Goal: Information Seeking & Learning: Find specific fact

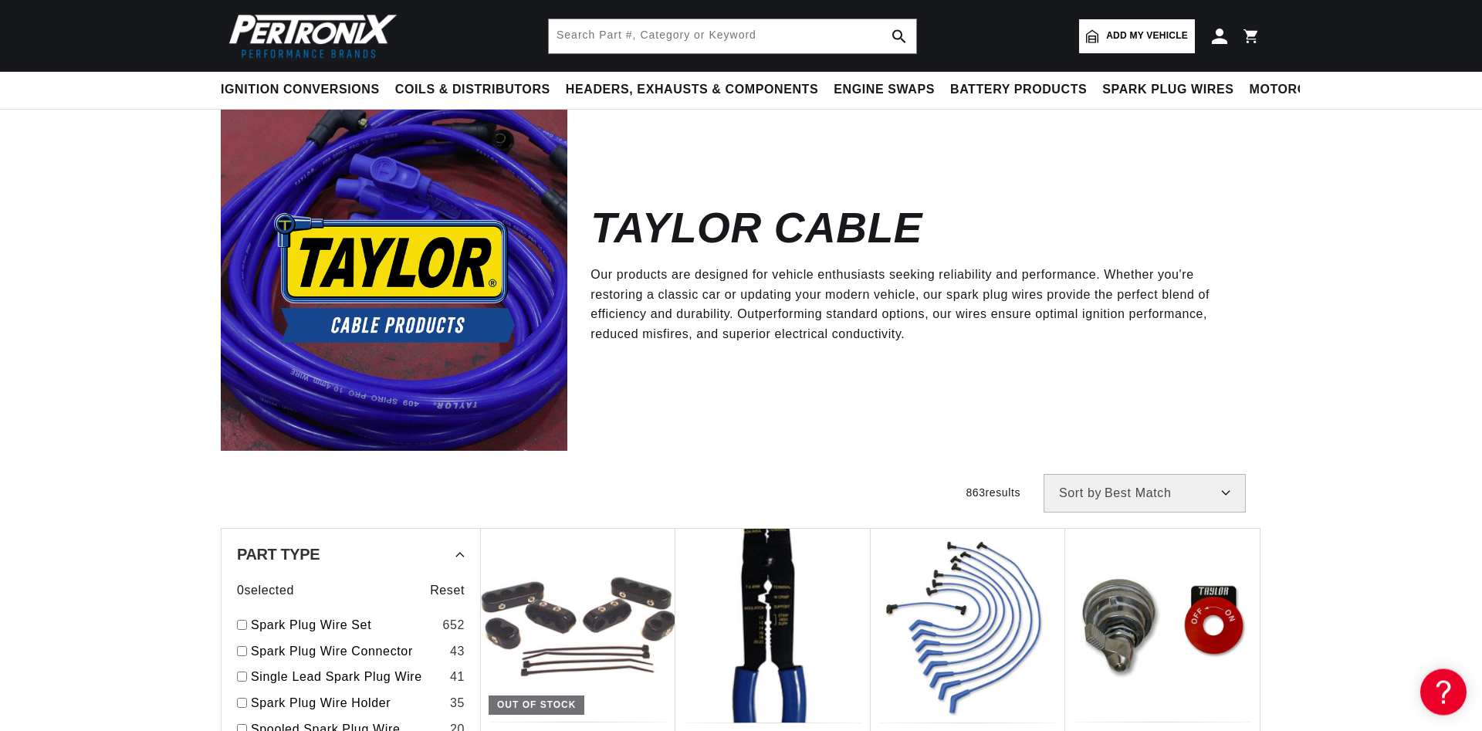
scroll to position [79, 0]
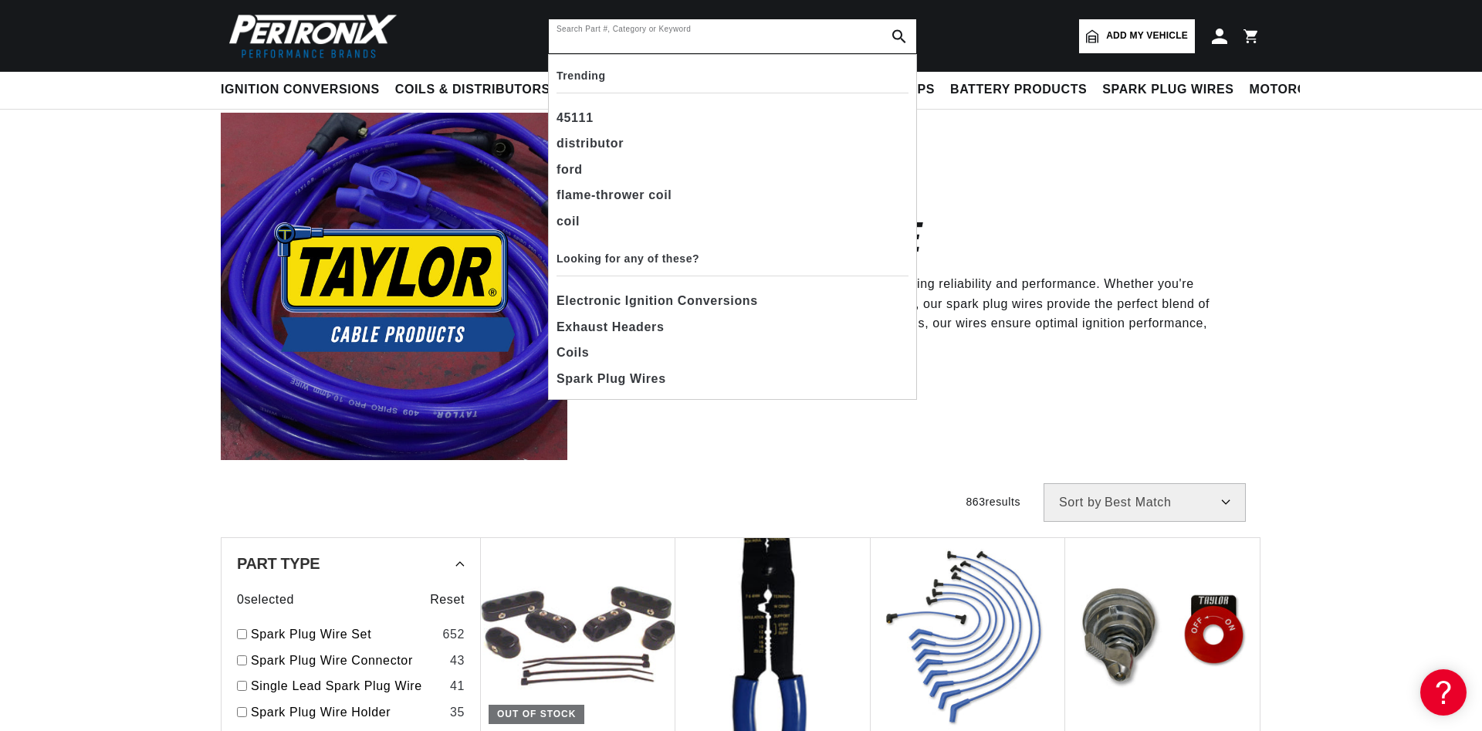
click at [589, 33] on input "text" at bounding box center [732, 36] width 367 height 34
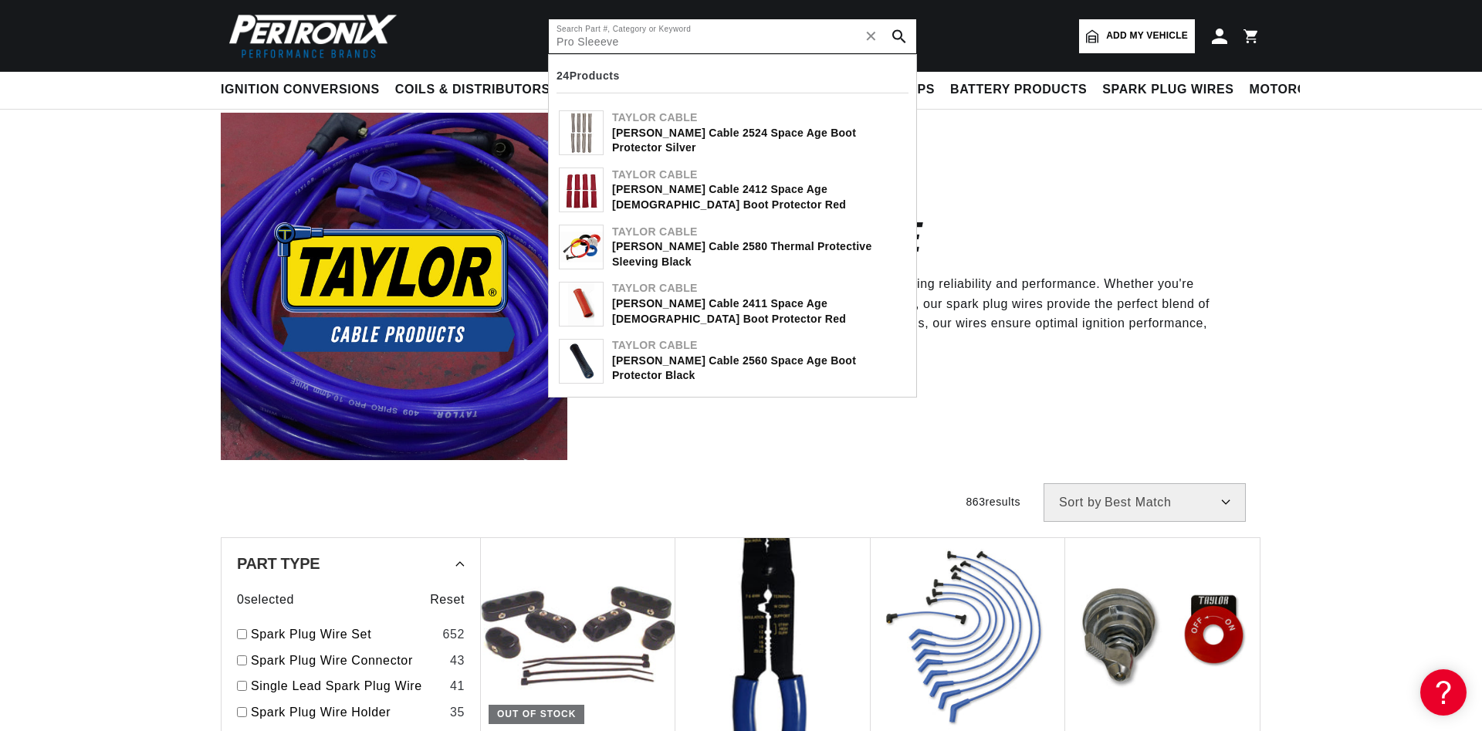
scroll to position [0, 577]
type input "Pro Sleeeve"
click at [674, 240] on div "Taylor Cable" at bounding box center [759, 232] width 294 height 15
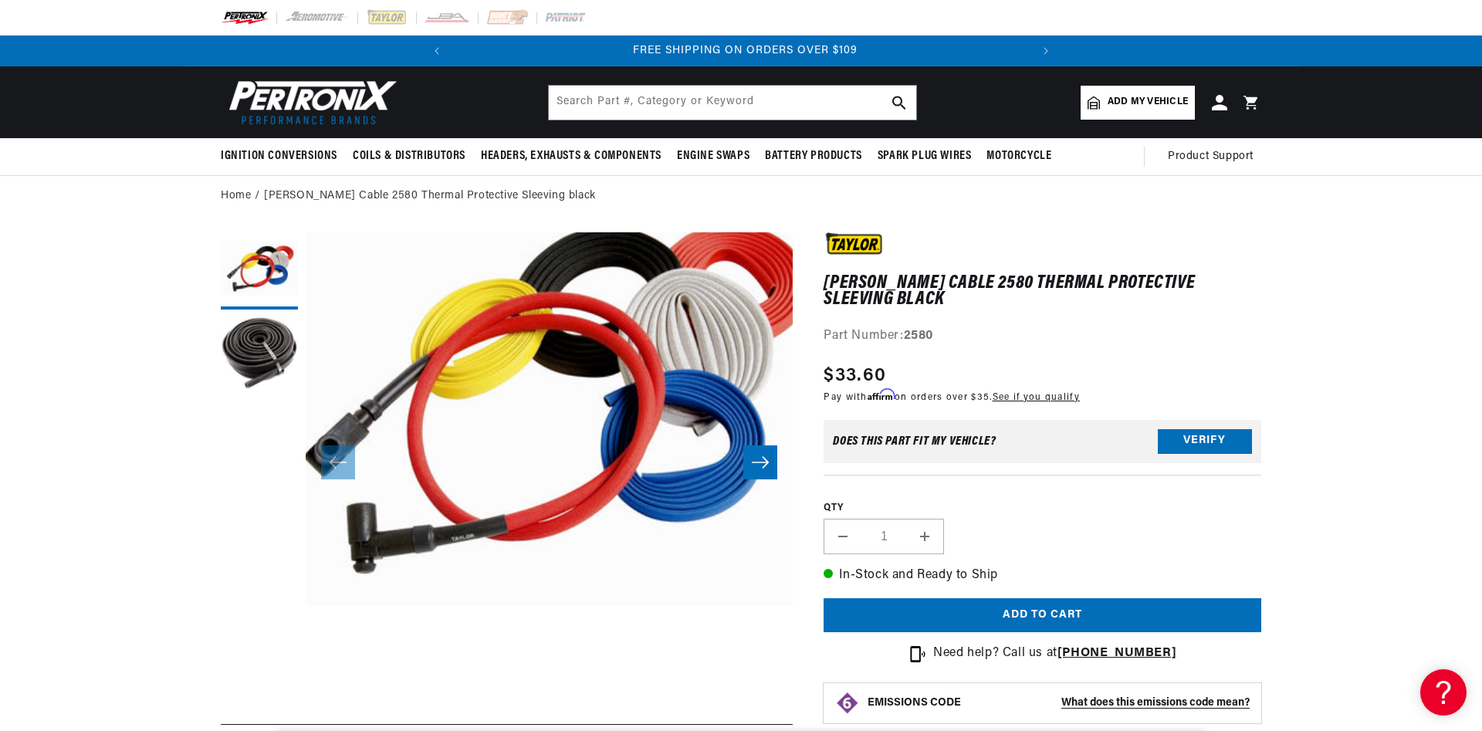
scroll to position [0, 577]
click at [232, 193] on link "Home" at bounding box center [236, 196] width 30 height 17
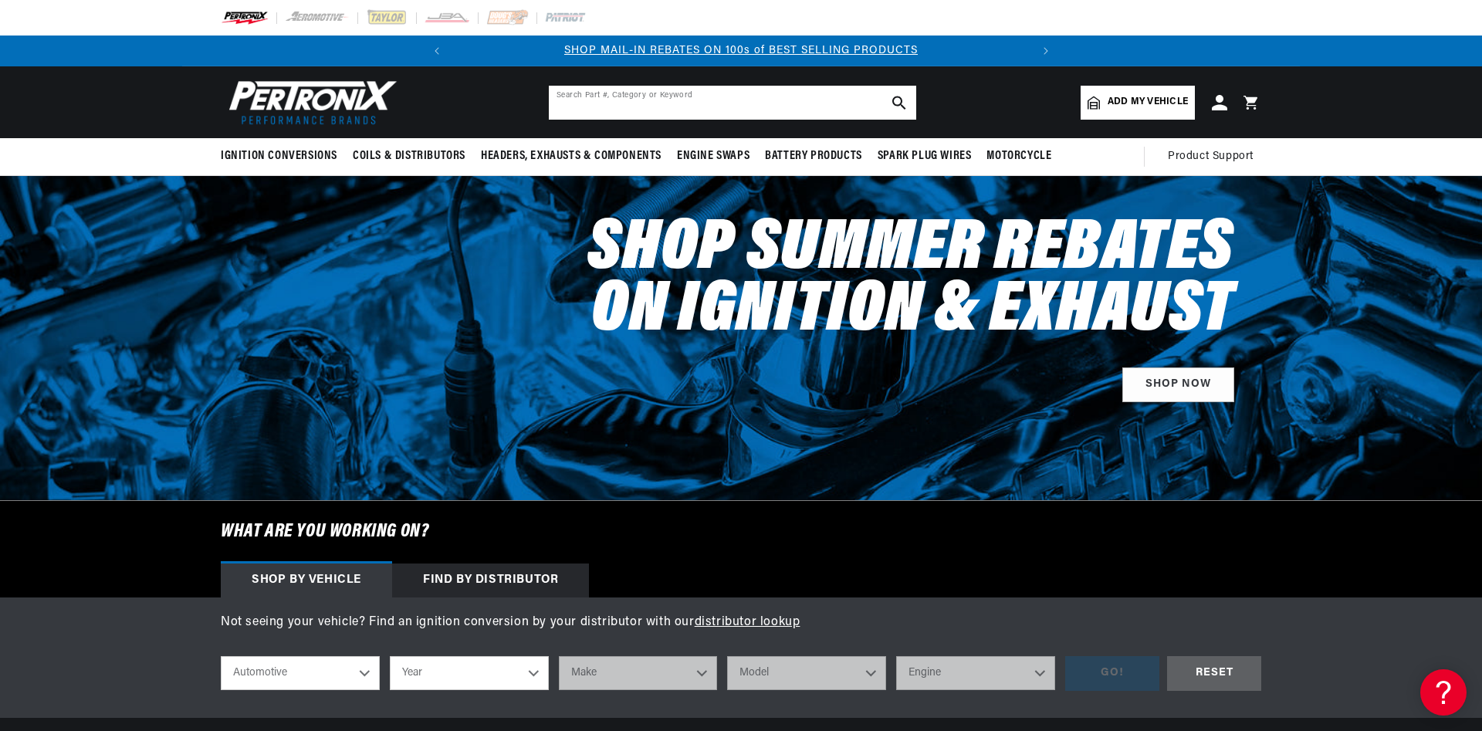
click at [570, 104] on input "text" at bounding box center [732, 103] width 367 height 34
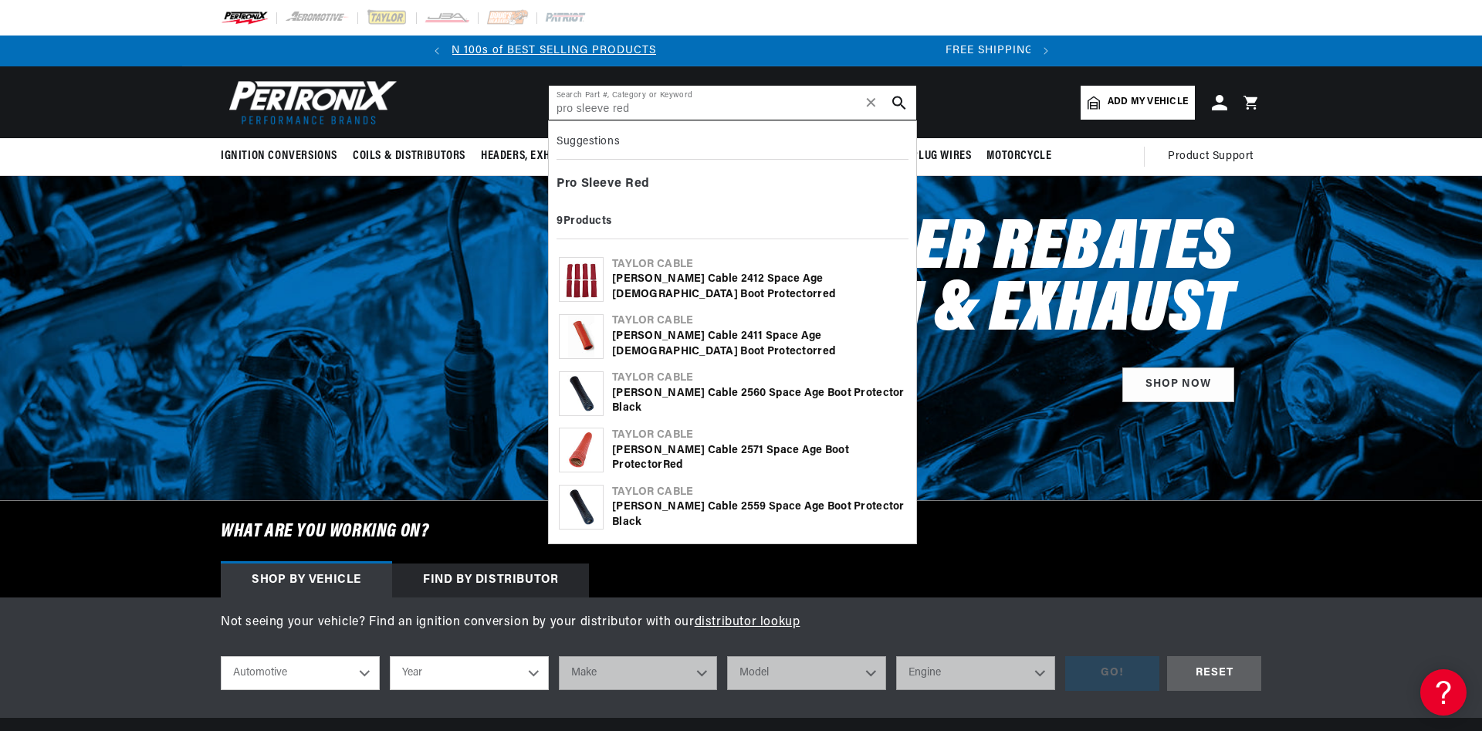
scroll to position [0, 125]
type input "pro sleeve red"
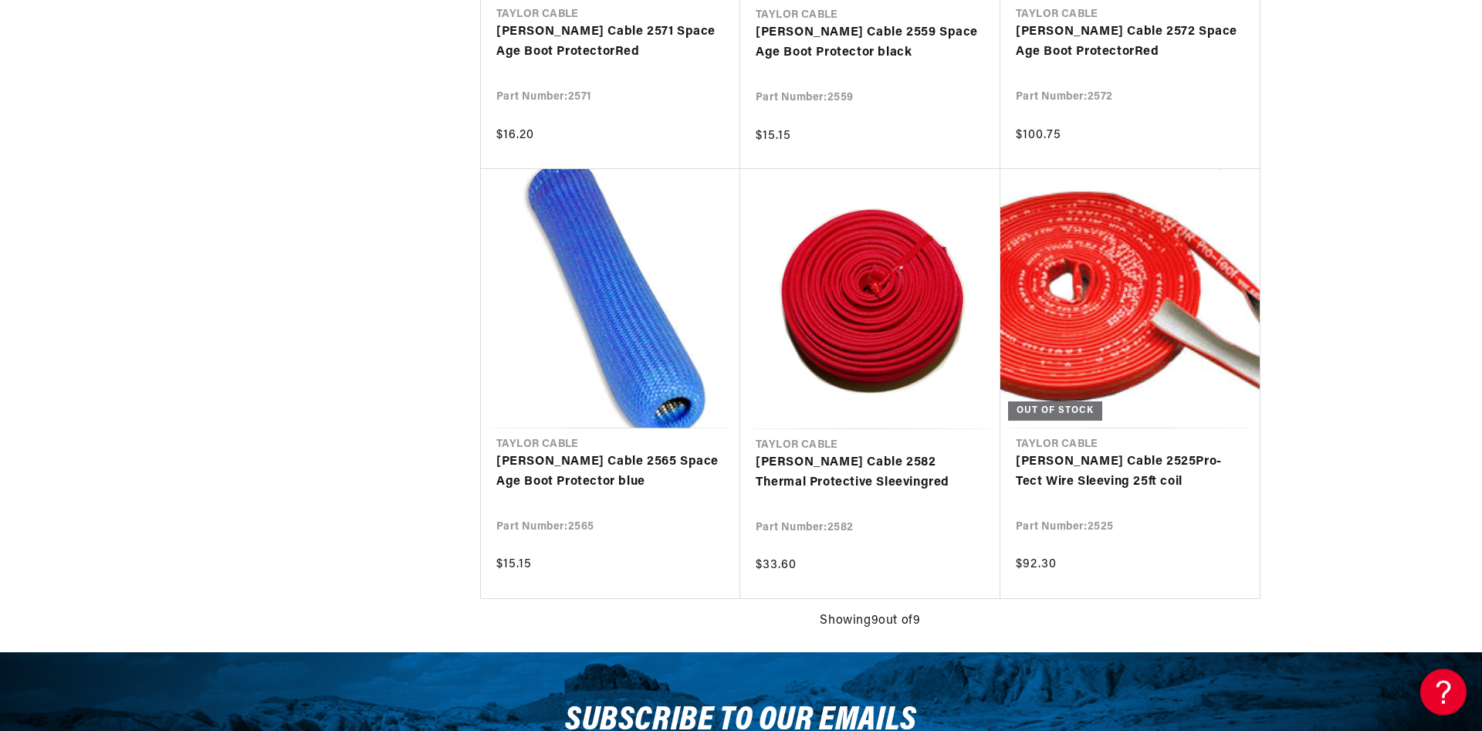
scroll to position [945, 0]
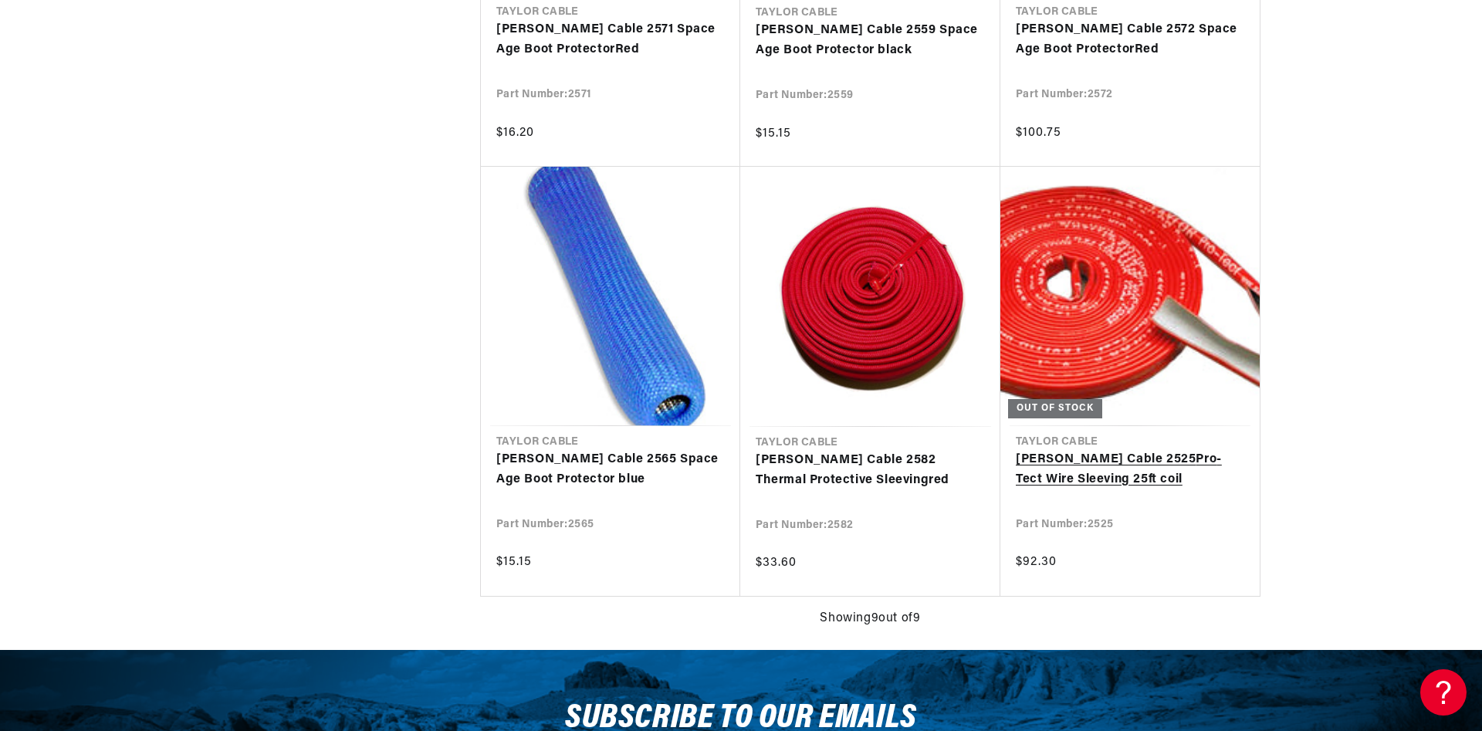
click at [1037, 461] on link "Taylor Cable 2525 Pro -Tect Wire Sleeving 25ft coil" at bounding box center [1130, 469] width 228 height 39
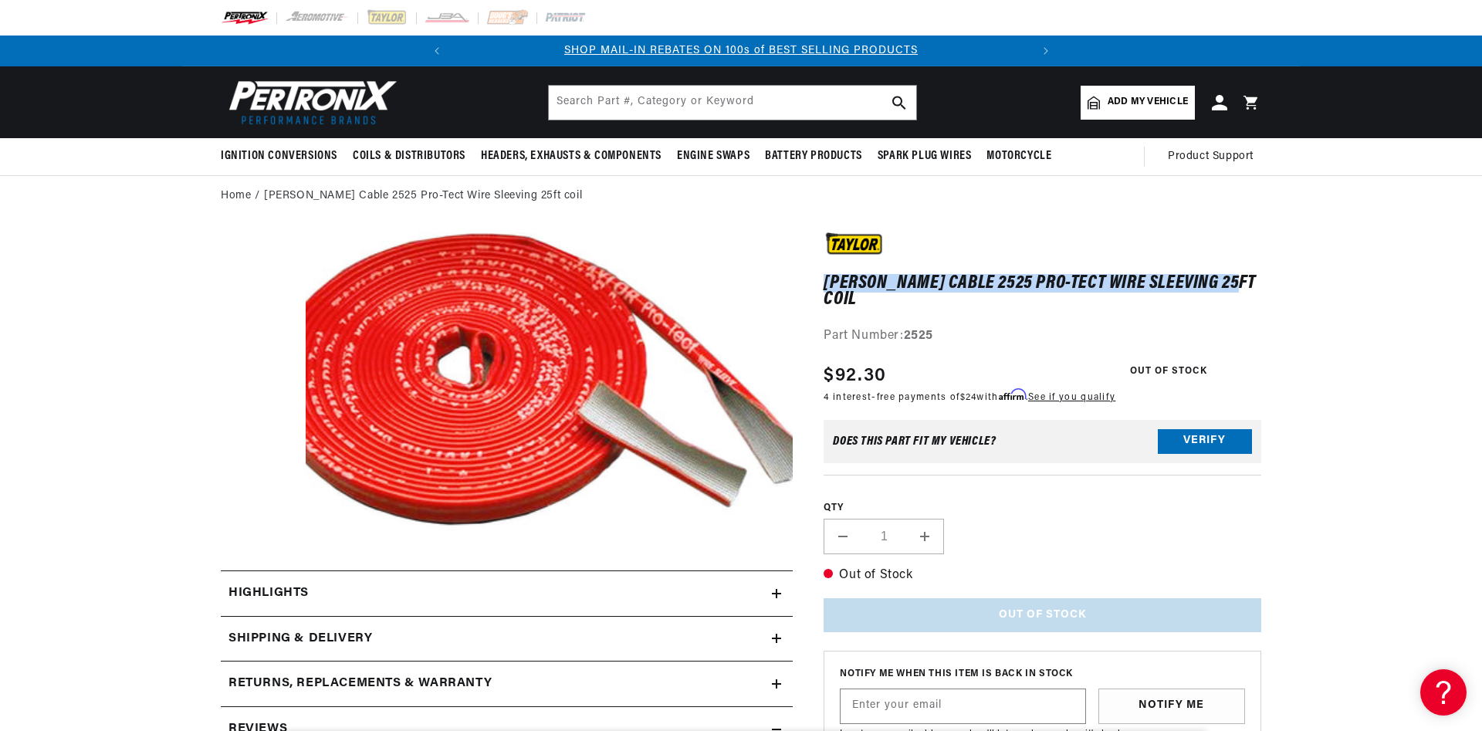
drag, startPoint x: 826, startPoint y: 283, endPoint x: 1199, endPoint y: 293, distance: 373.7
click at [1221, 288] on h1 "[PERSON_NAME] Cable 2525 Pro-Tect Wire Sleeving 25ft coil" at bounding box center [1043, 292] width 438 height 32
copy h1 "[PERSON_NAME] Cable 2525 Pro-Tect Wire Sleeving 25ft coil"
